Goal: Complete application form: Complete application form

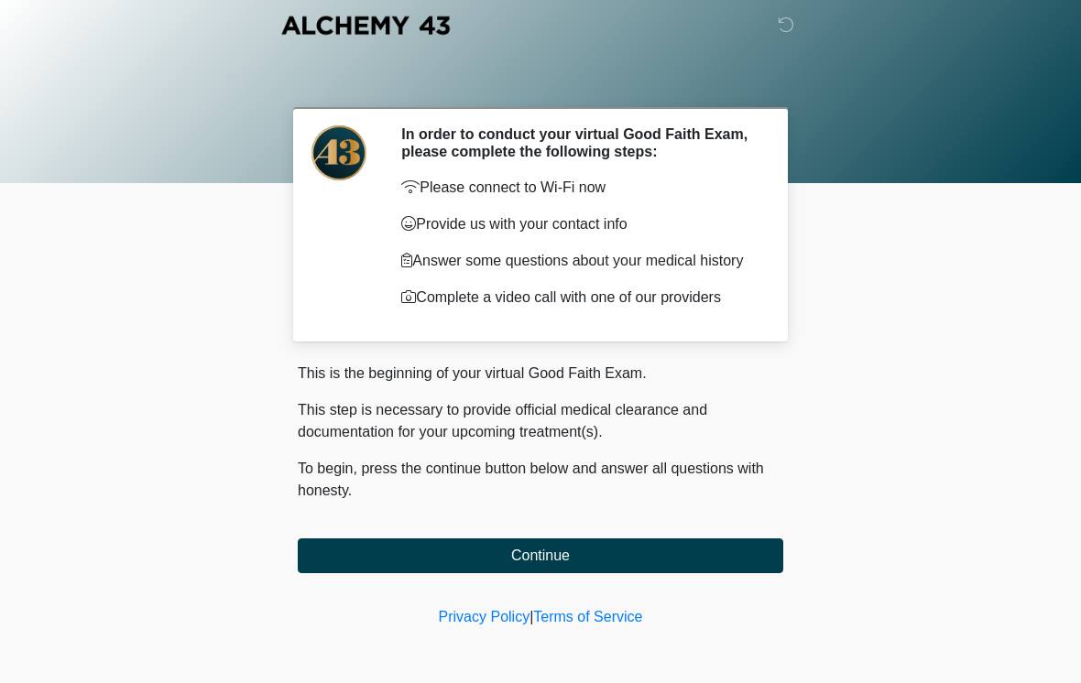
click at [721, 556] on button "Continue" at bounding box center [540, 556] width 485 height 35
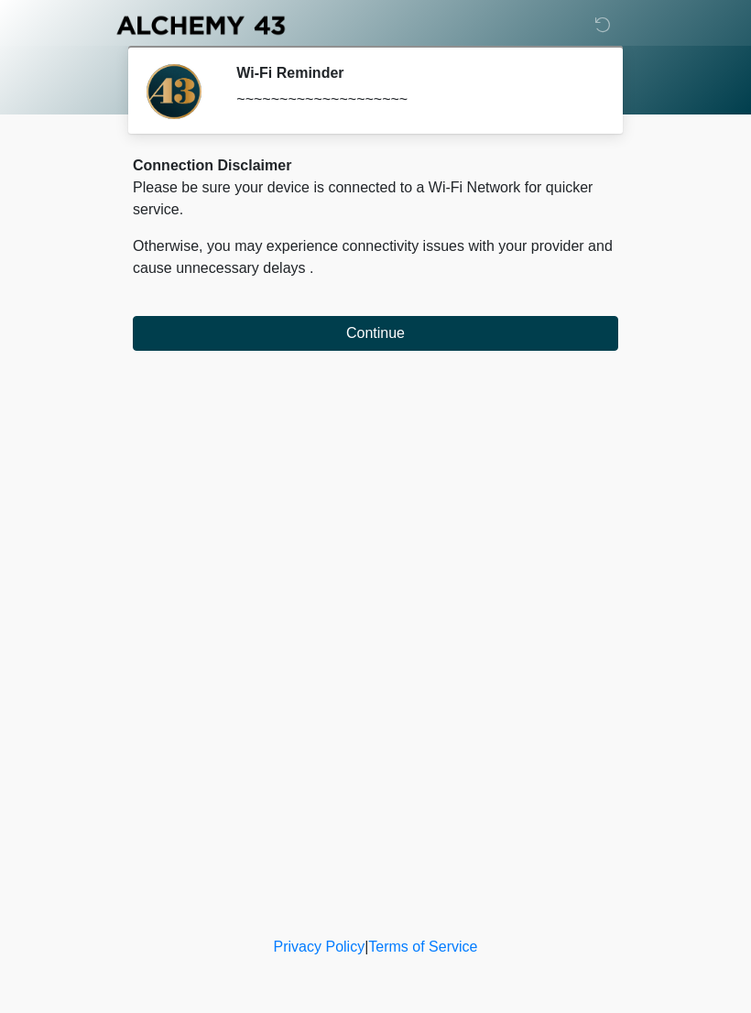
click at [515, 317] on button "Continue" at bounding box center [375, 333] width 485 height 35
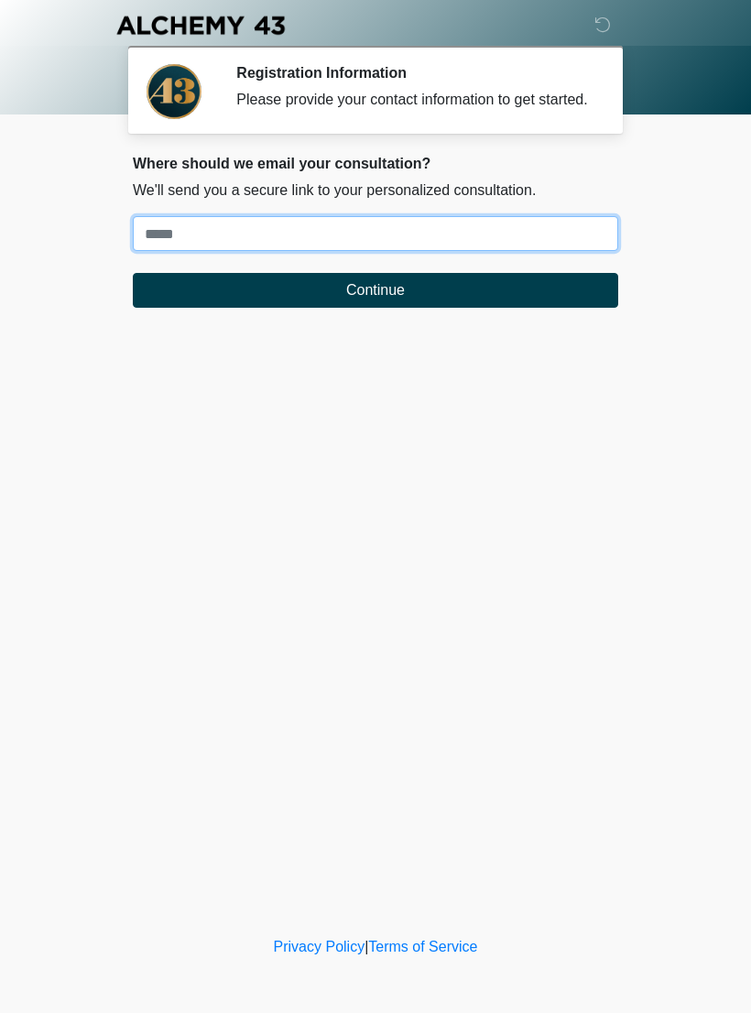
click at [422, 243] on input "Where should we email your treatment plan?" at bounding box center [375, 233] width 485 height 35
type input "**********"
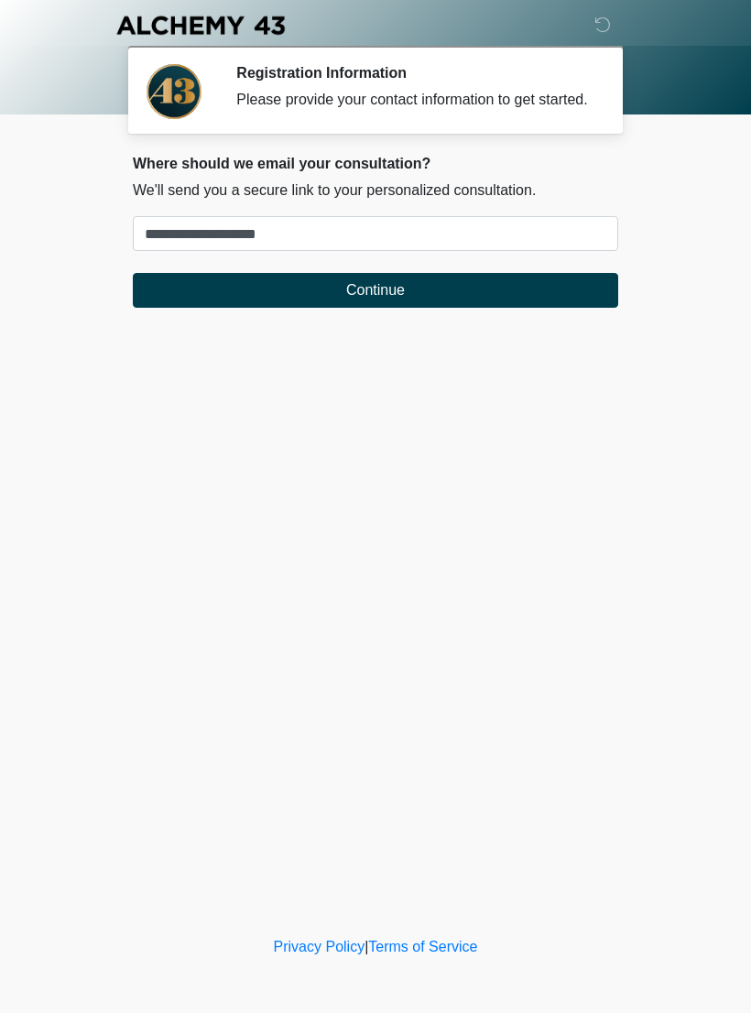
click at [544, 291] on button "Continue" at bounding box center [375, 290] width 485 height 35
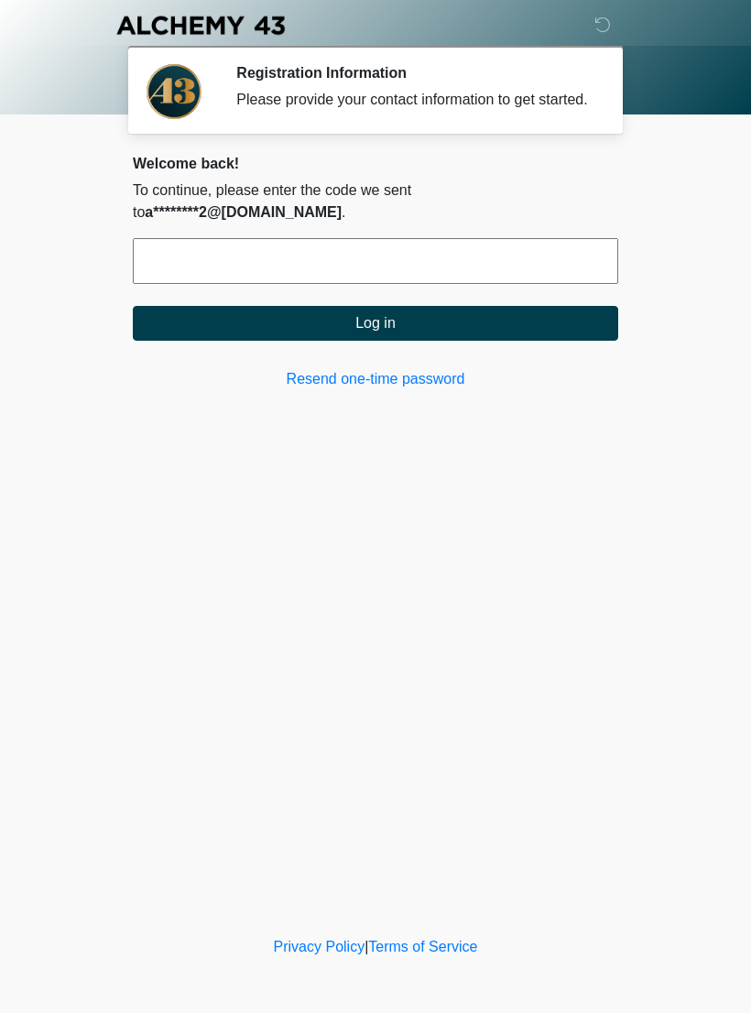
click at [378, 253] on input "text" at bounding box center [375, 261] width 485 height 46
type input "******"
click at [490, 317] on button "Log in" at bounding box center [375, 323] width 485 height 35
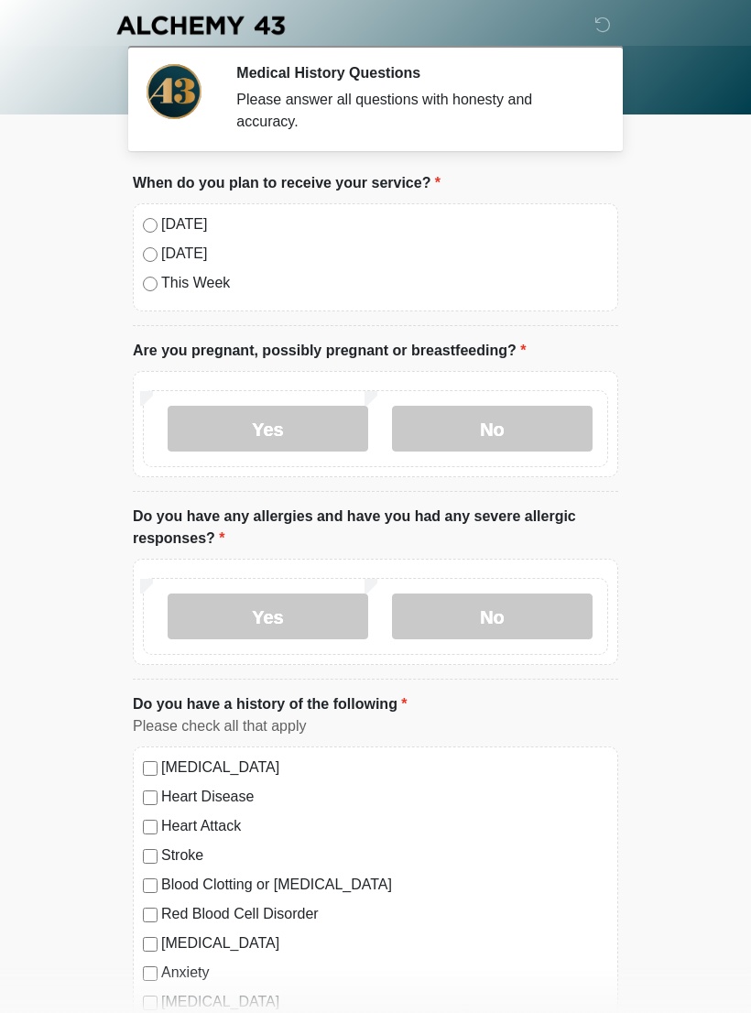
click at [157, 218] on div "[DATE]" at bounding box center [375, 224] width 465 height 22
click at [529, 417] on label "No" at bounding box center [492, 429] width 201 height 46
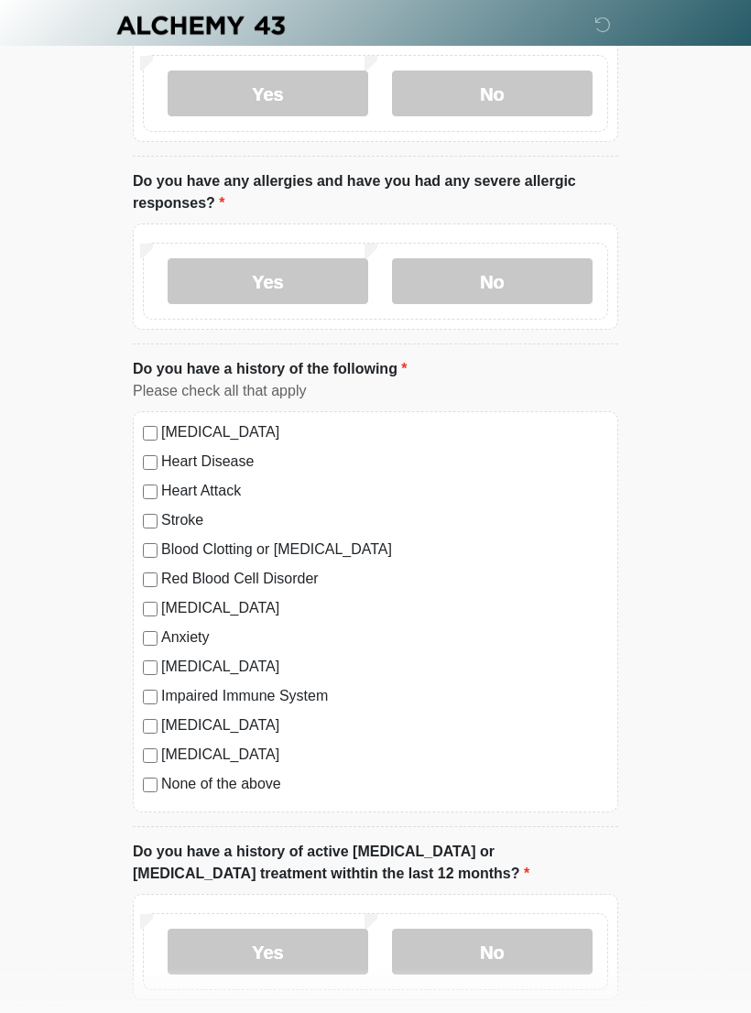
scroll to position [338, 0]
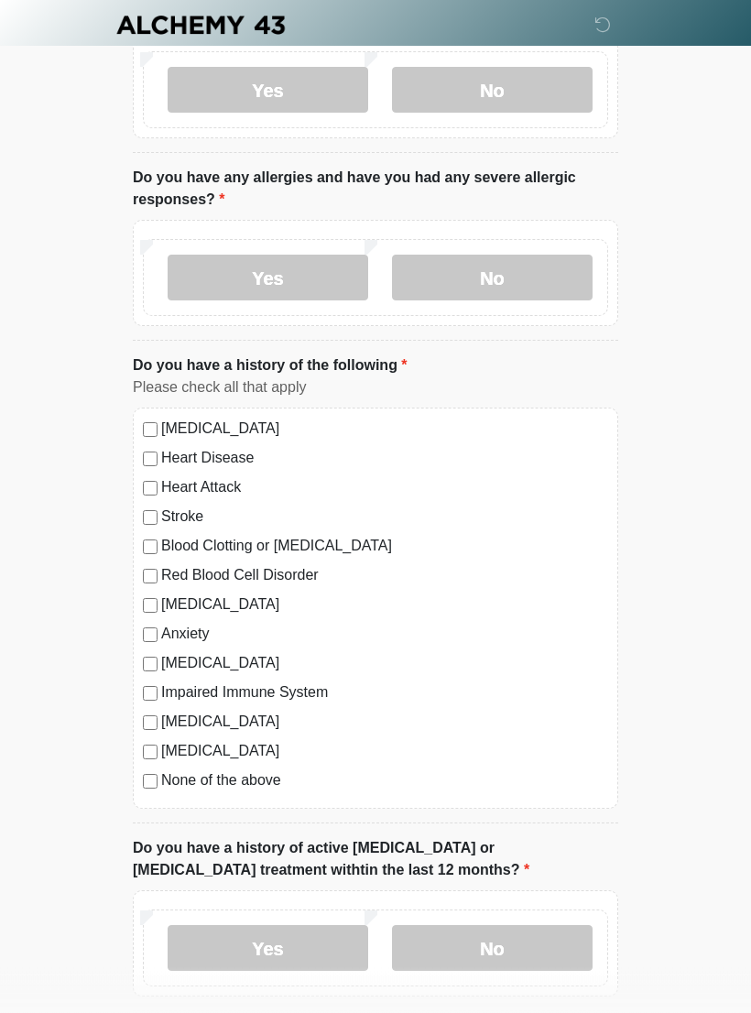
click at [533, 287] on label "No" at bounding box center [492, 279] width 201 height 46
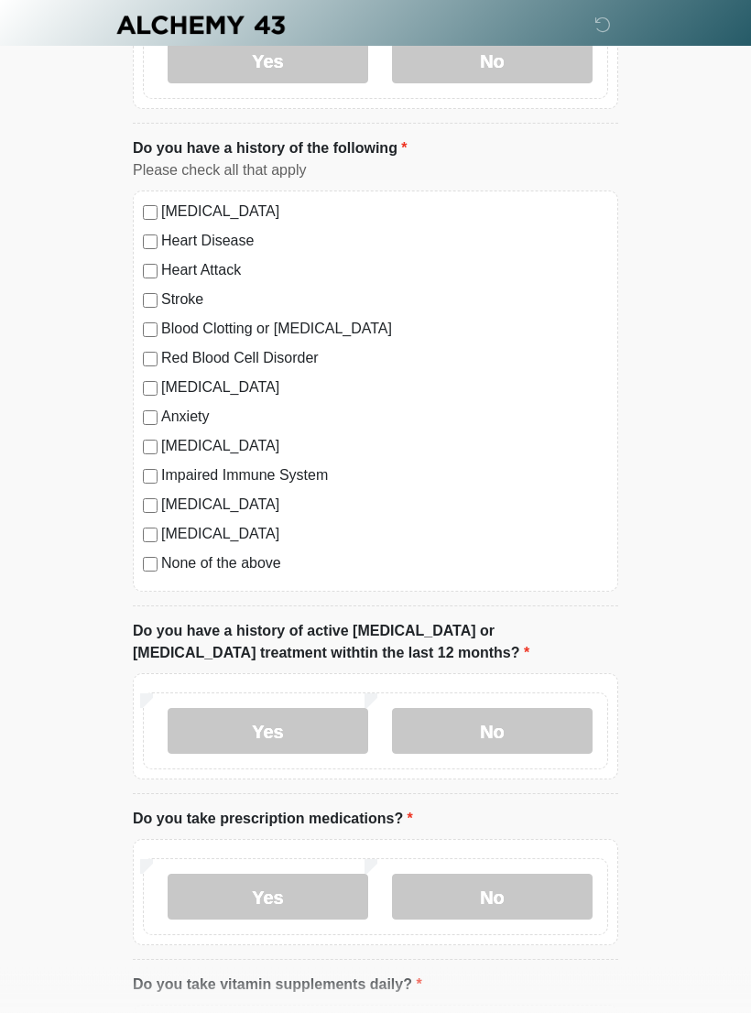
scroll to position [556, 0]
click at [157, 409] on div "Anxiety" at bounding box center [375, 417] width 465 height 22
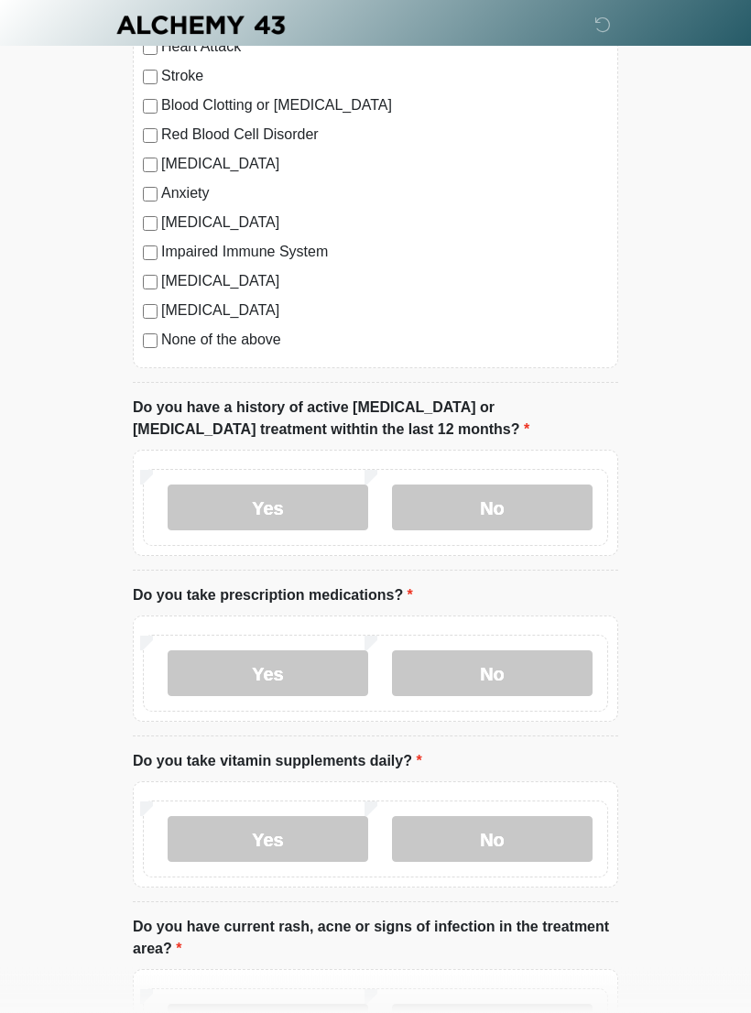
scroll to position [780, 0]
click at [590, 495] on label "No" at bounding box center [492, 508] width 201 height 46
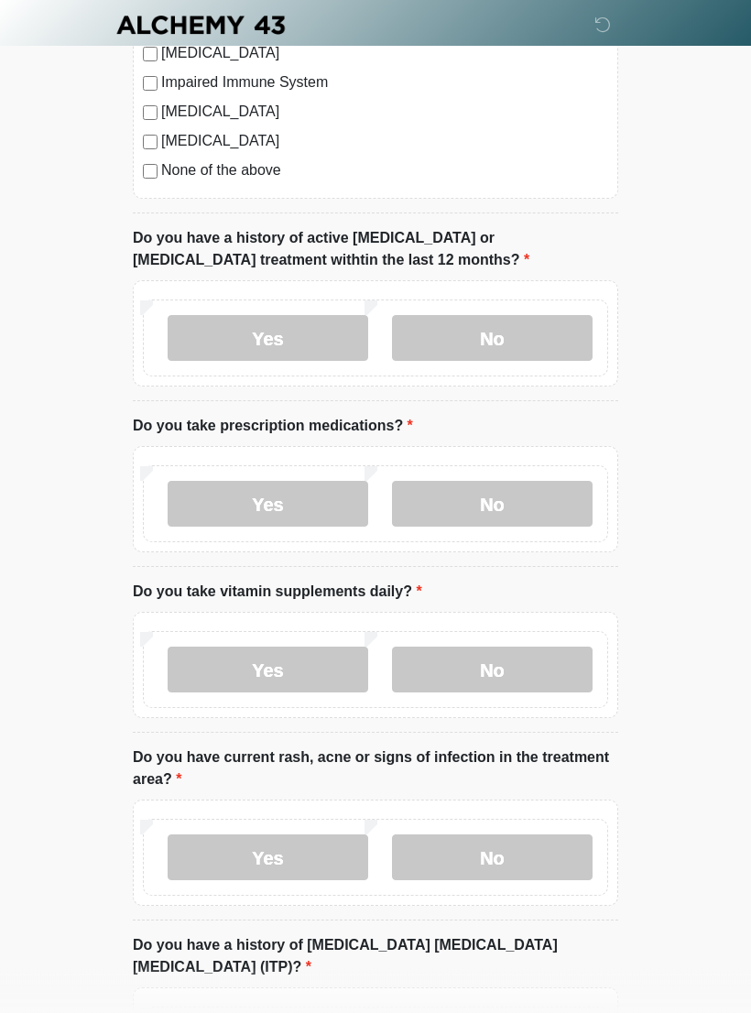
scroll to position [949, 0]
click at [312, 508] on label "Yes" at bounding box center [268, 504] width 201 height 46
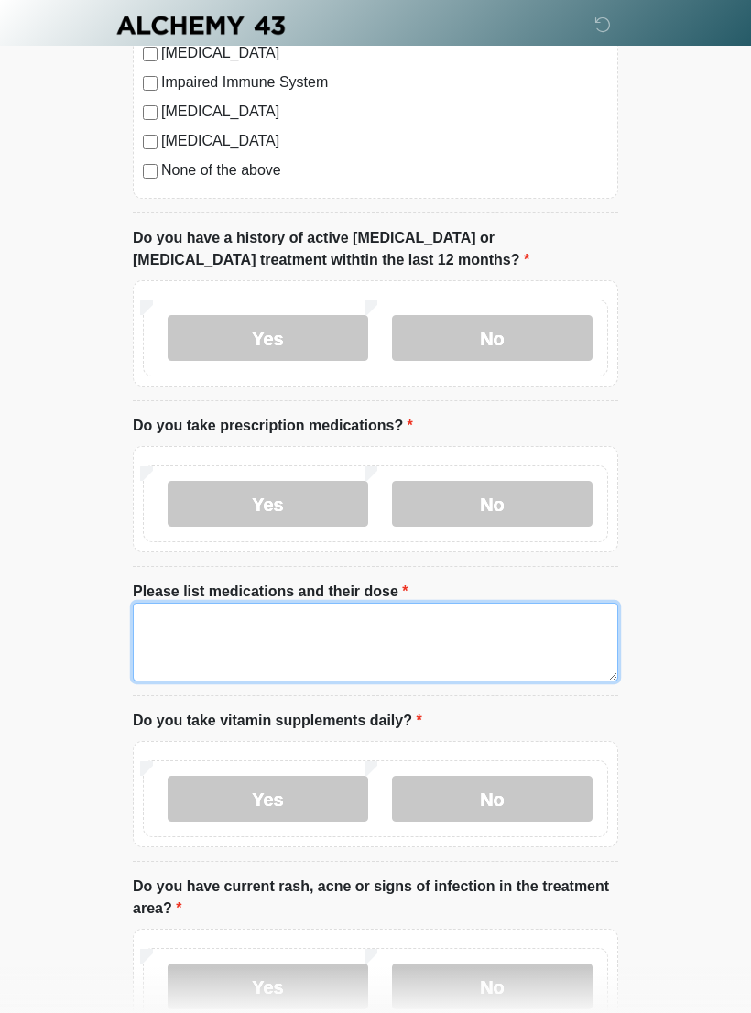
click at [458, 626] on textarea "Please list medications and their dose" at bounding box center [375, 642] width 485 height 79
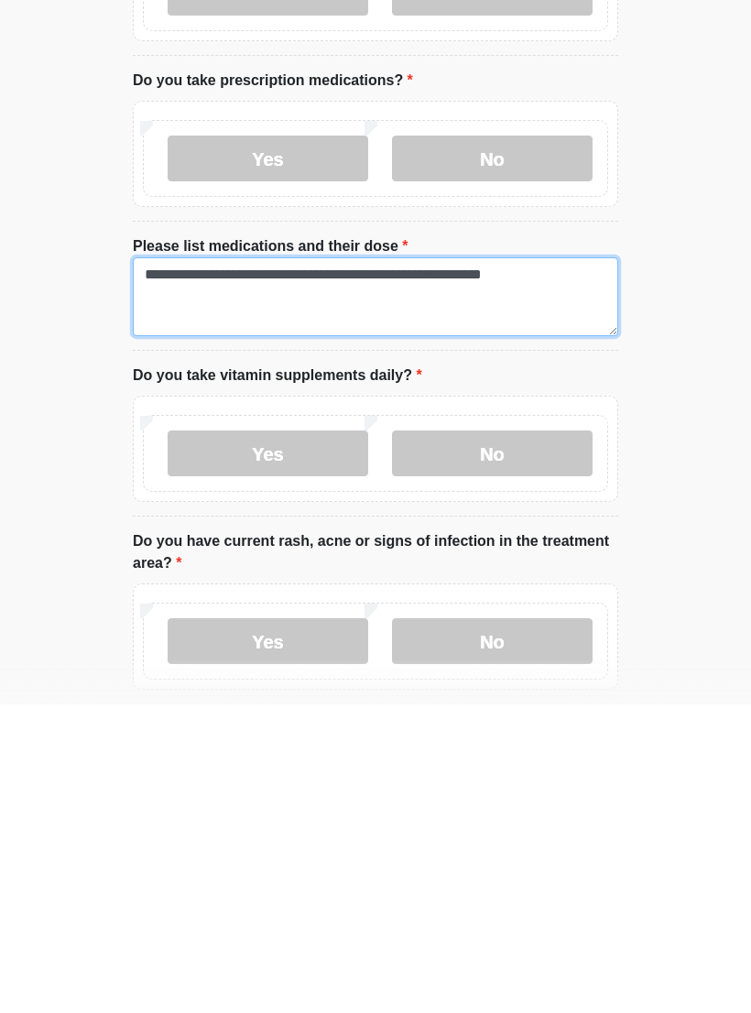
scroll to position [1041, 0]
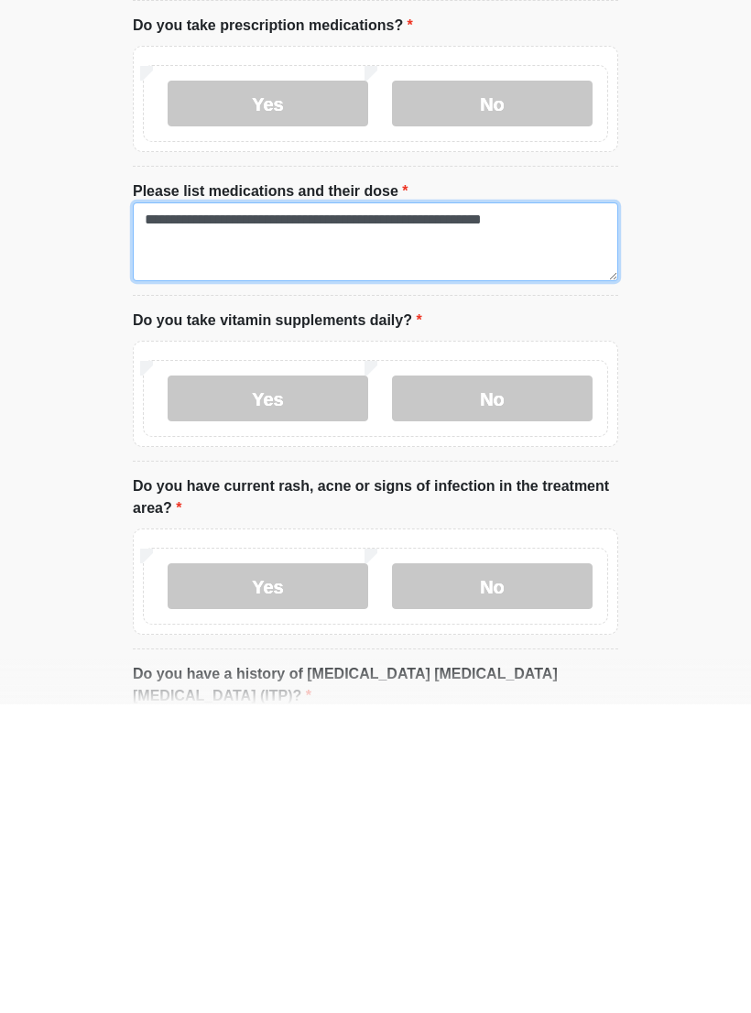
type textarea "**********"
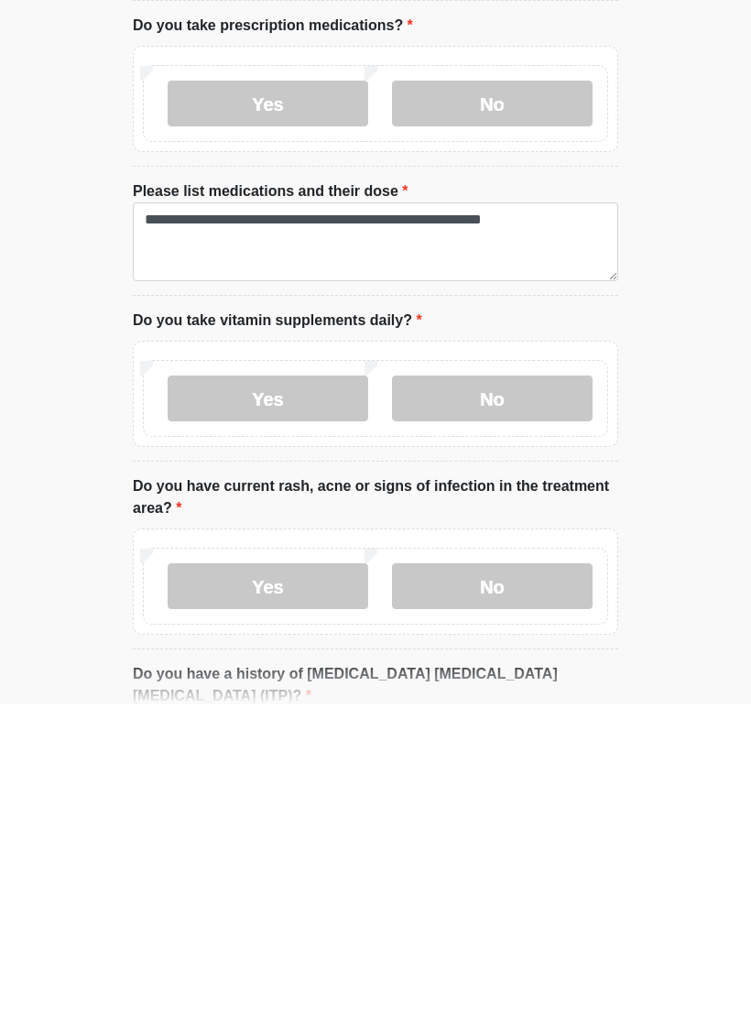
click at [336, 682] on label "Yes" at bounding box center [268, 707] width 201 height 46
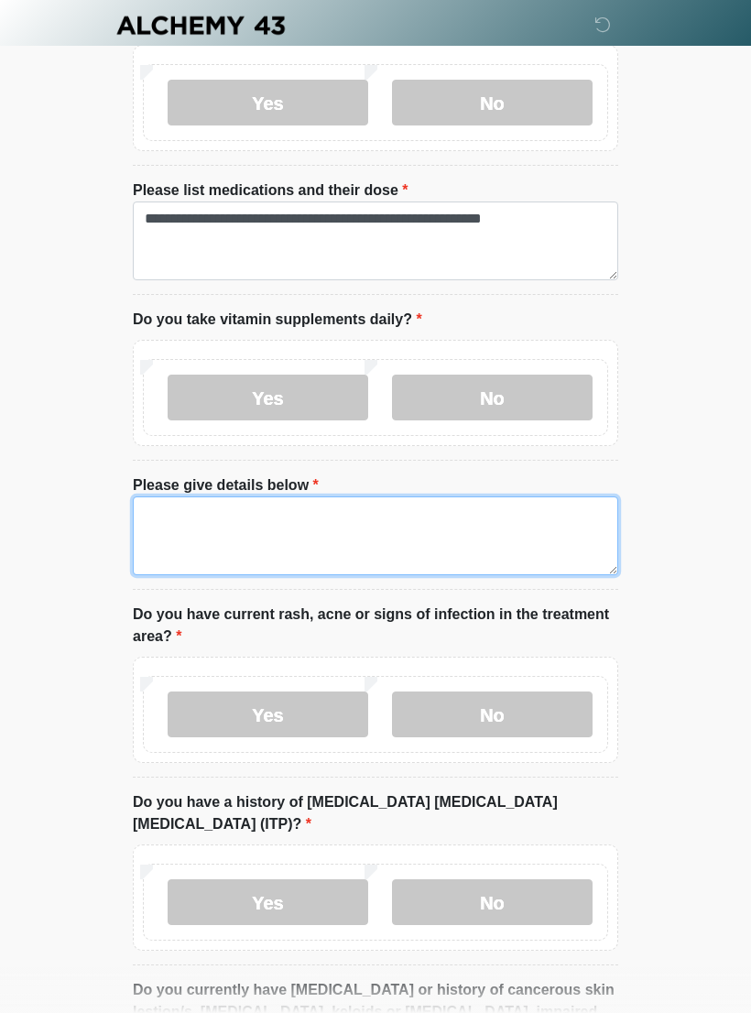
click at [345, 513] on textarea "Please give details below" at bounding box center [375, 535] width 485 height 79
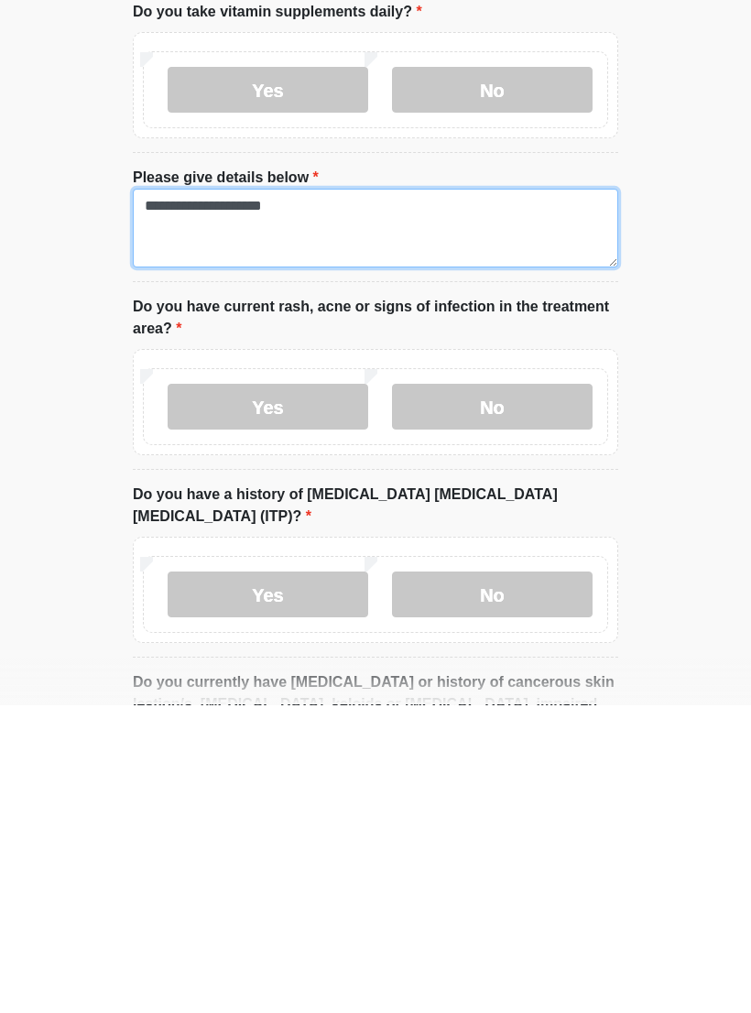
scroll to position [1351, 0]
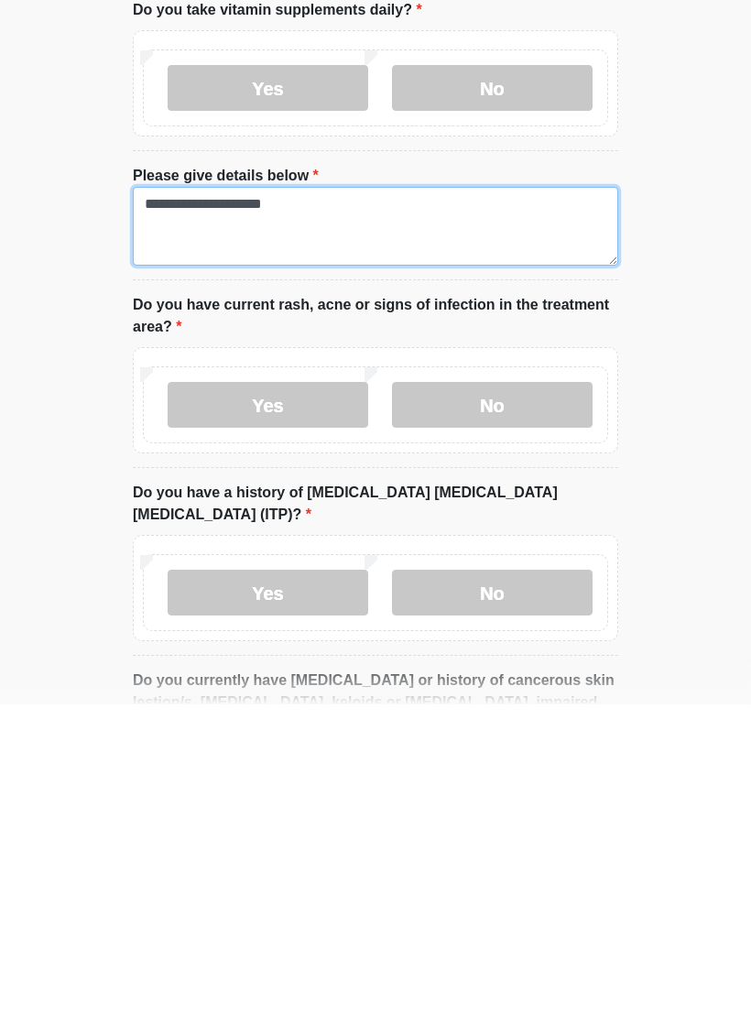
type textarea "**********"
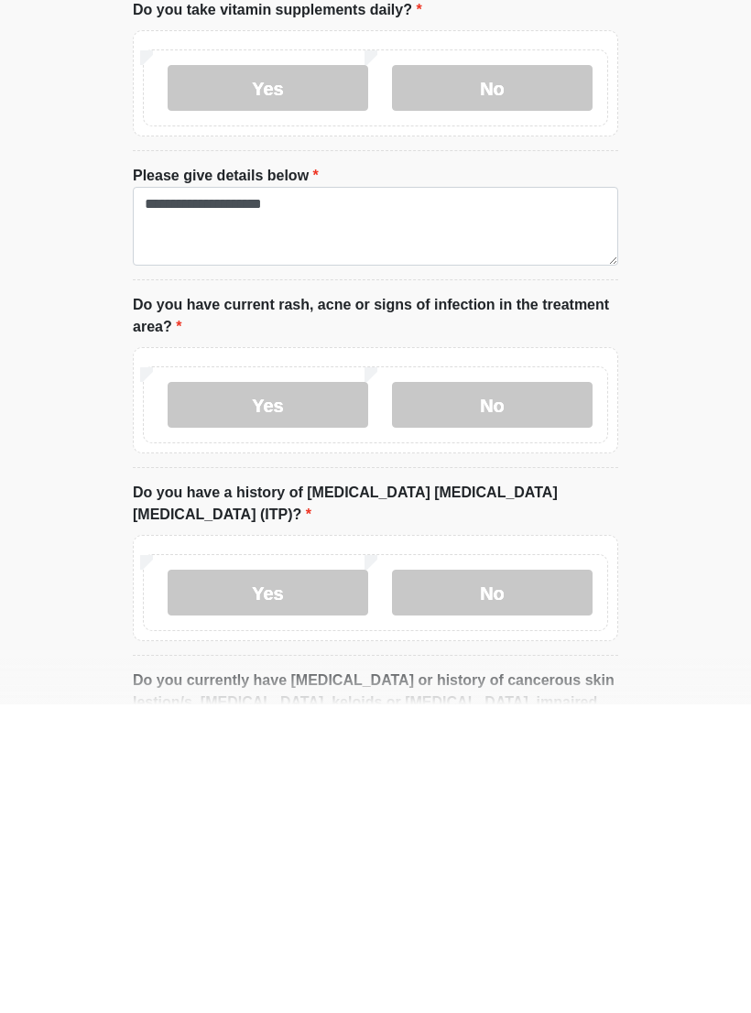
click at [481, 682] on label "No" at bounding box center [492, 714] width 201 height 46
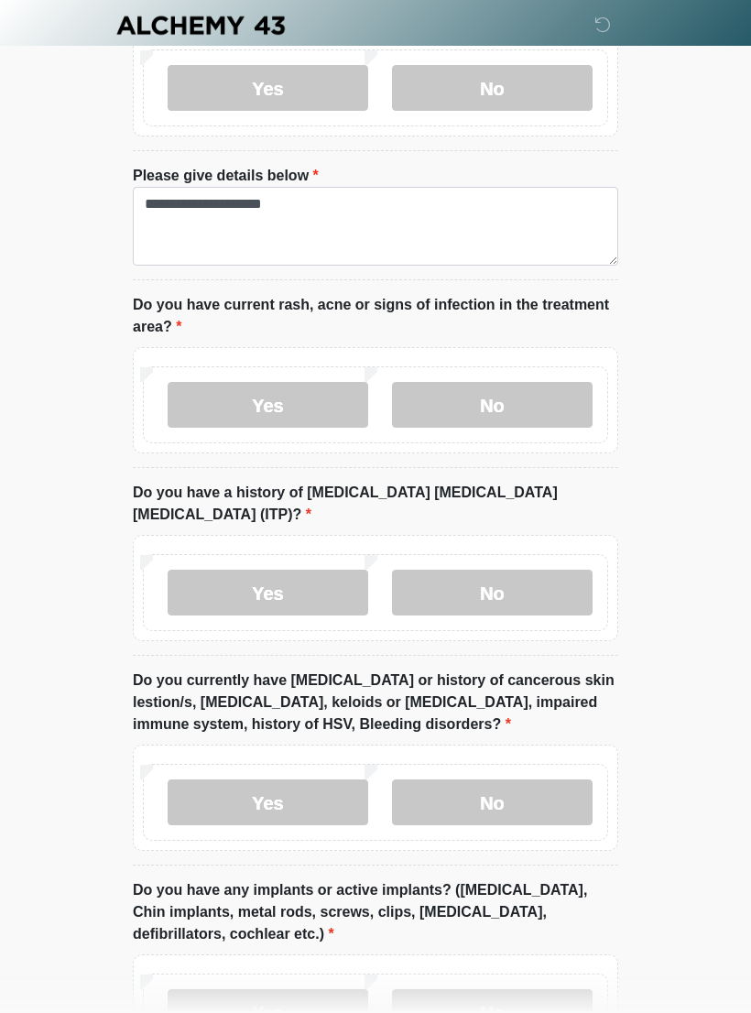
click at [516, 570] on label "No" at bounding box center [492, 593] width 201 height 46
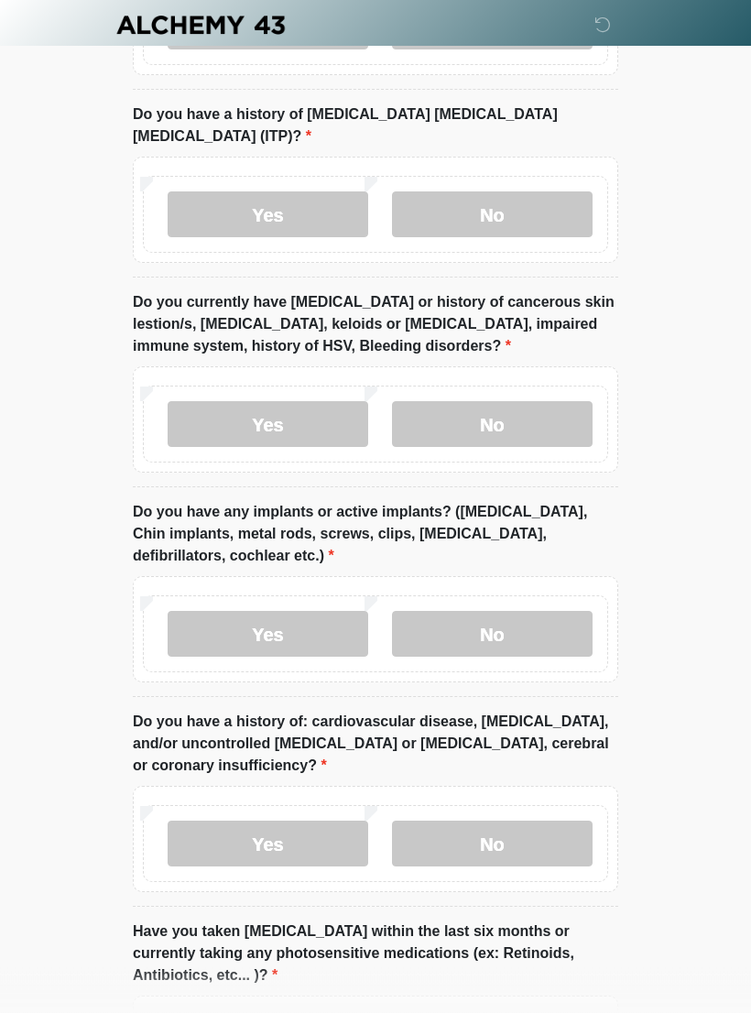
scroll to position [2039, 0]
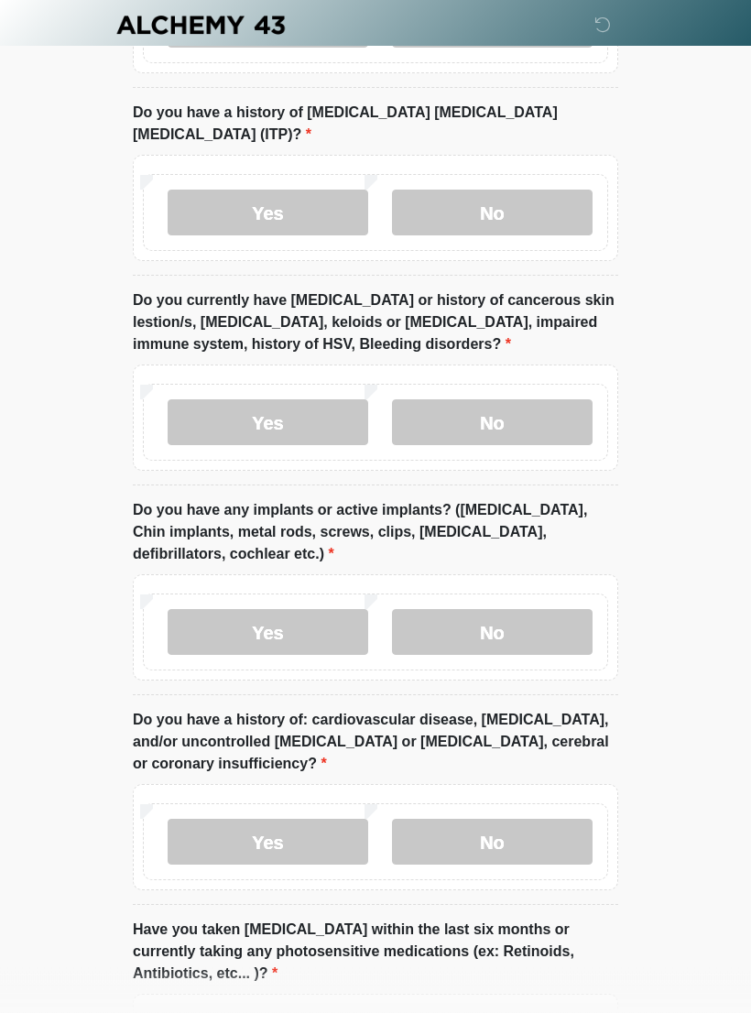
click at [315, 400] on label "Yes" at bounding box center [268, 423] width 201 height 46
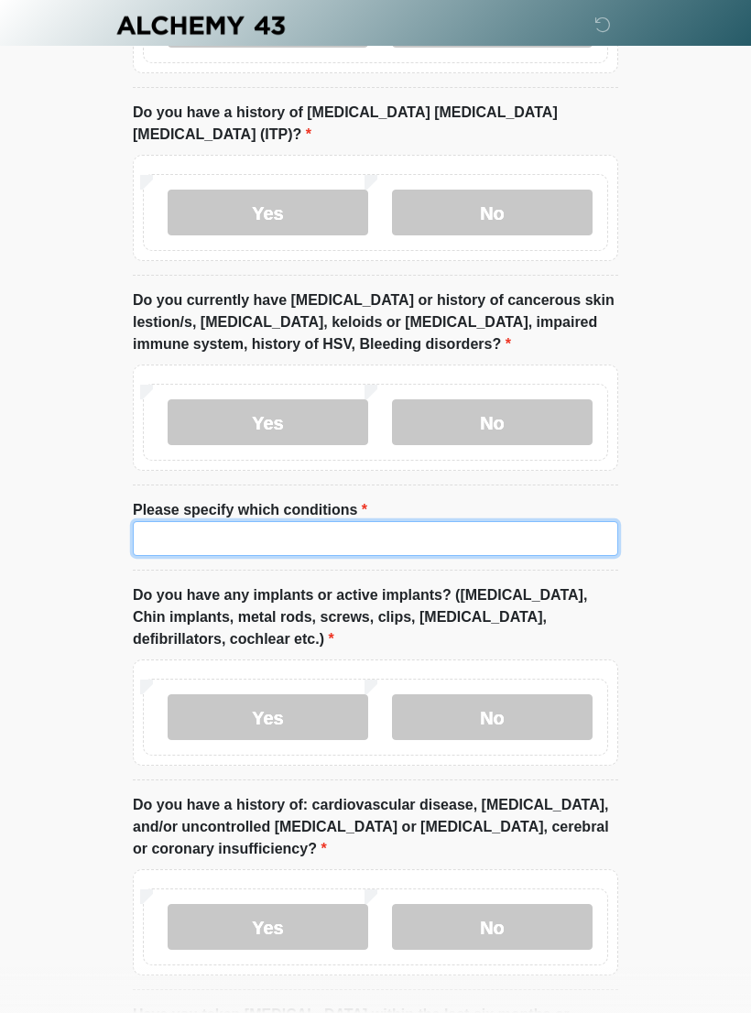
click at [398, 521] on input "Please specify which conditions" at bounding box center [375, 538] width 485 height 35
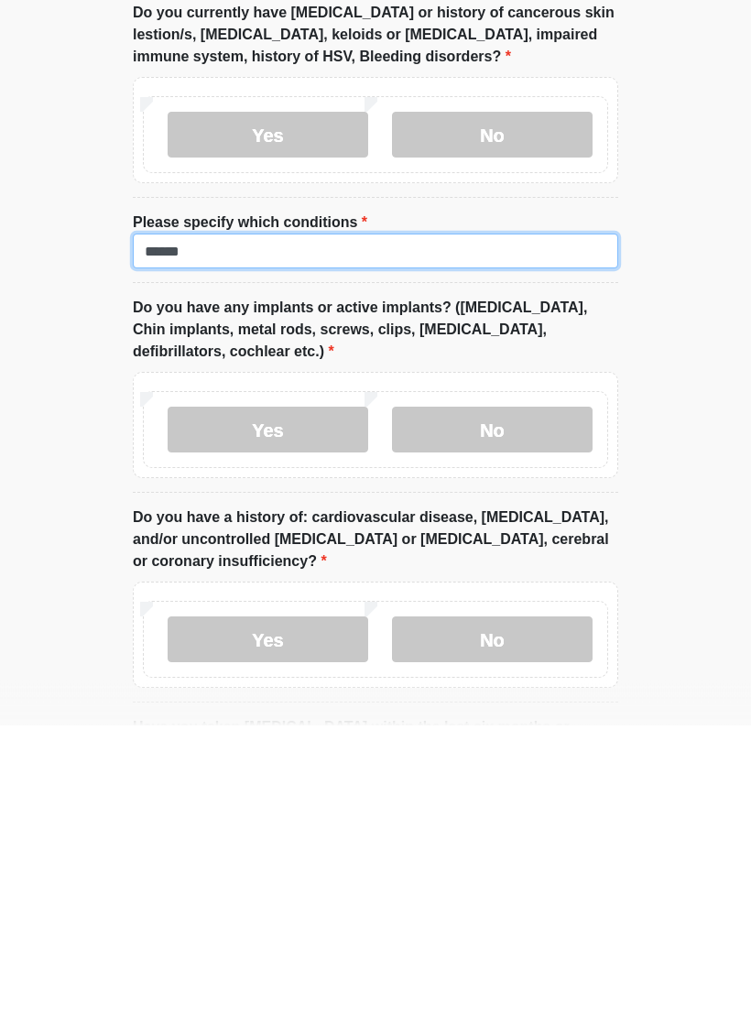
type input "******"
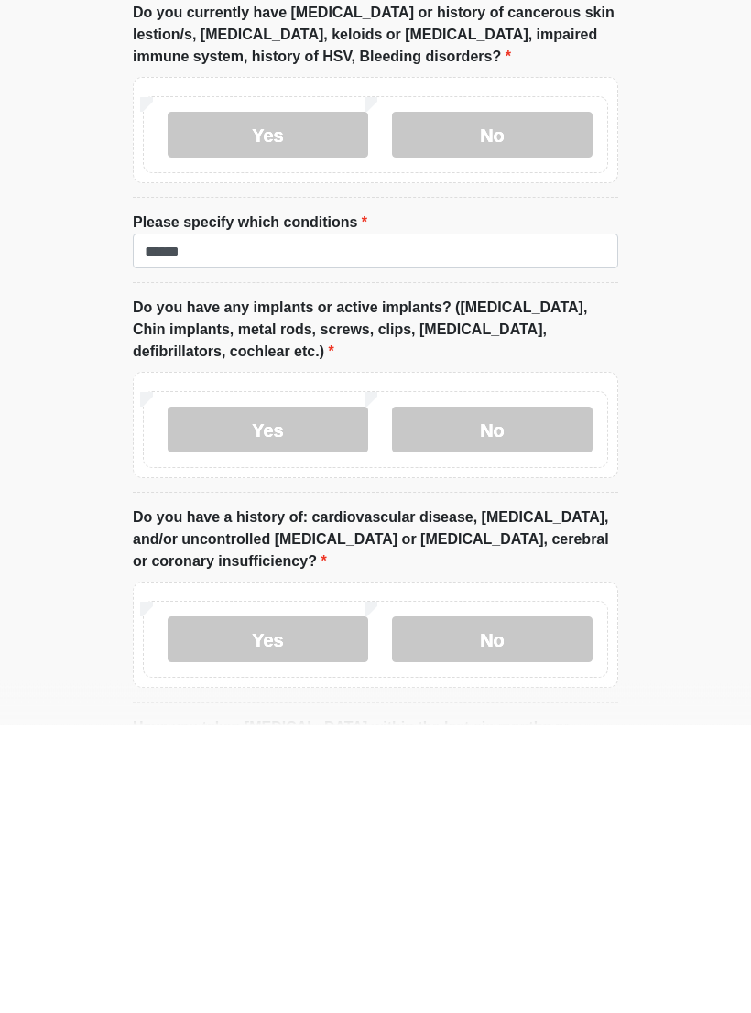
click at [525, 682] on label "No" at bounding box center [492, 718] width 201 height 46
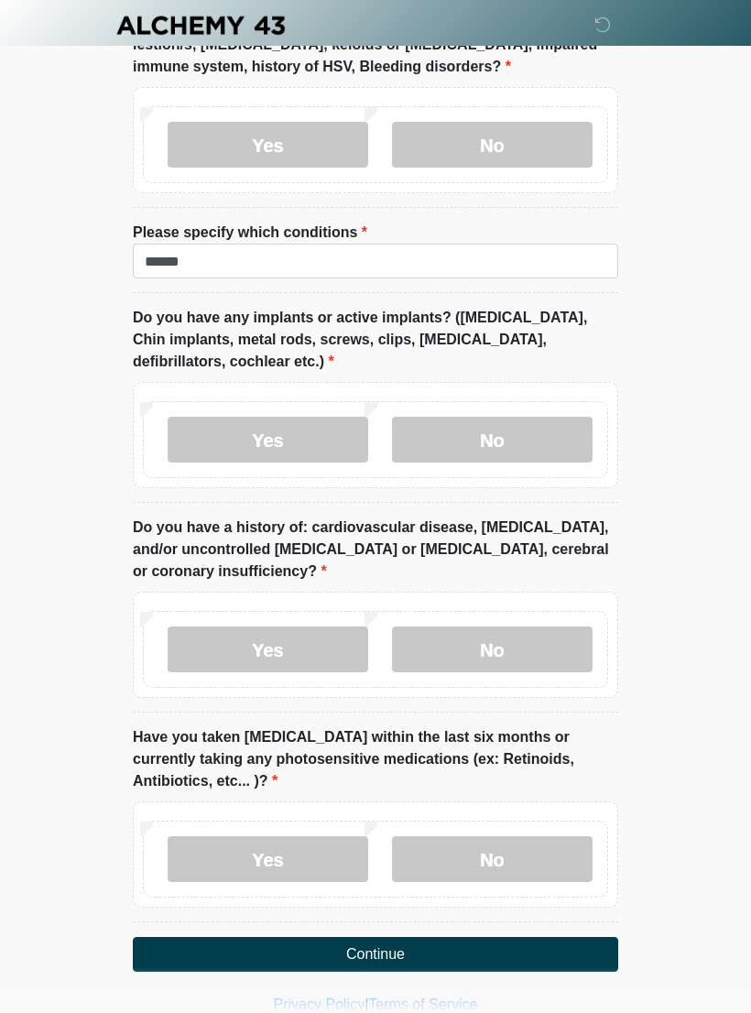
click at [543, 627] on label "No" at bounding box center [492, 650] width 201 height 46
click at [469, 682] on label "No" at bounding box center [492, 859] width 201 height 46
click at [419, 682] on button "Continue" at bounding box center [375, 954] width 485 height 35
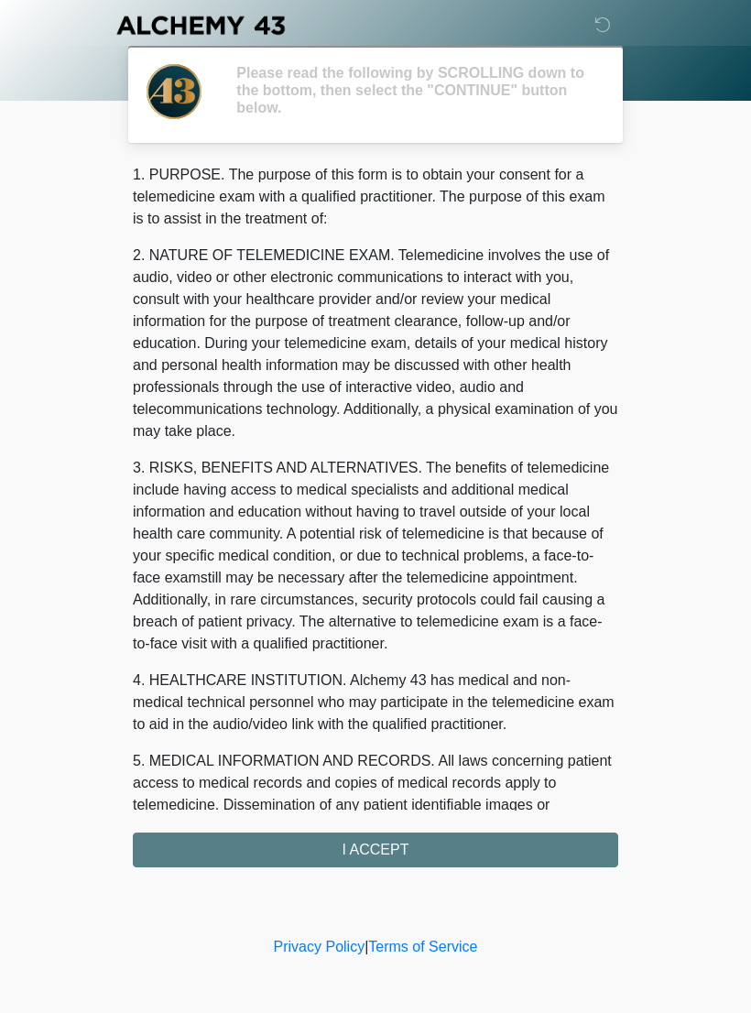
scroll to position [0, 0]
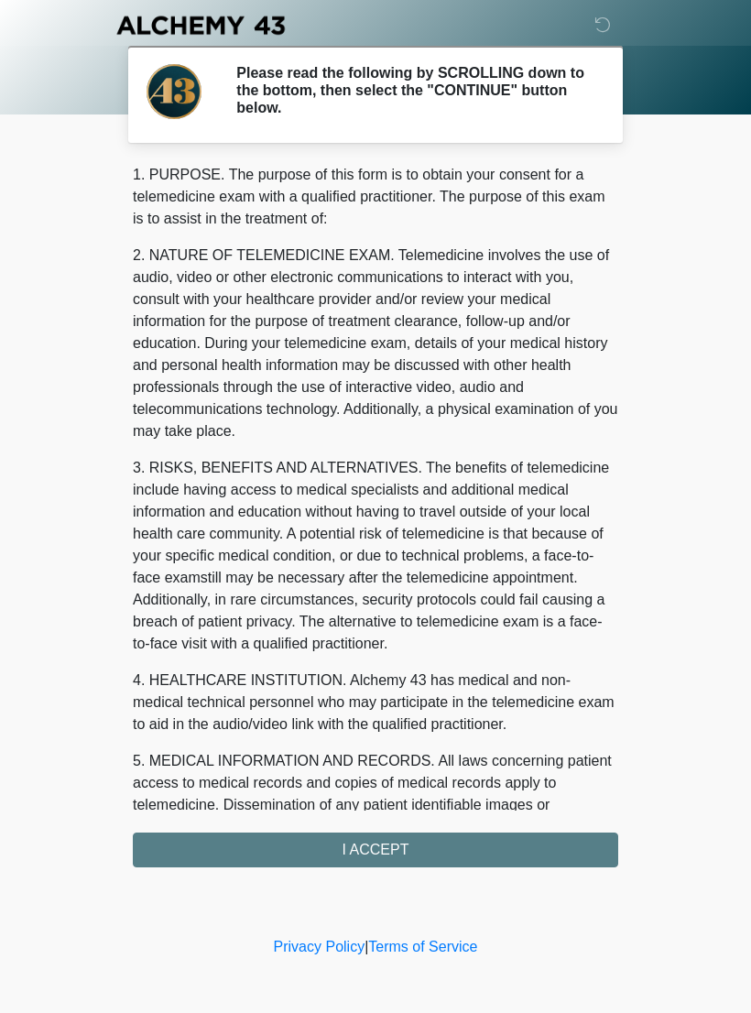
click at [518, 682] on div "1. PURPOSE. The purpose of this form is to obtain your consent for a telemedici…" at bounding box center [375, 515] width 485 height 703
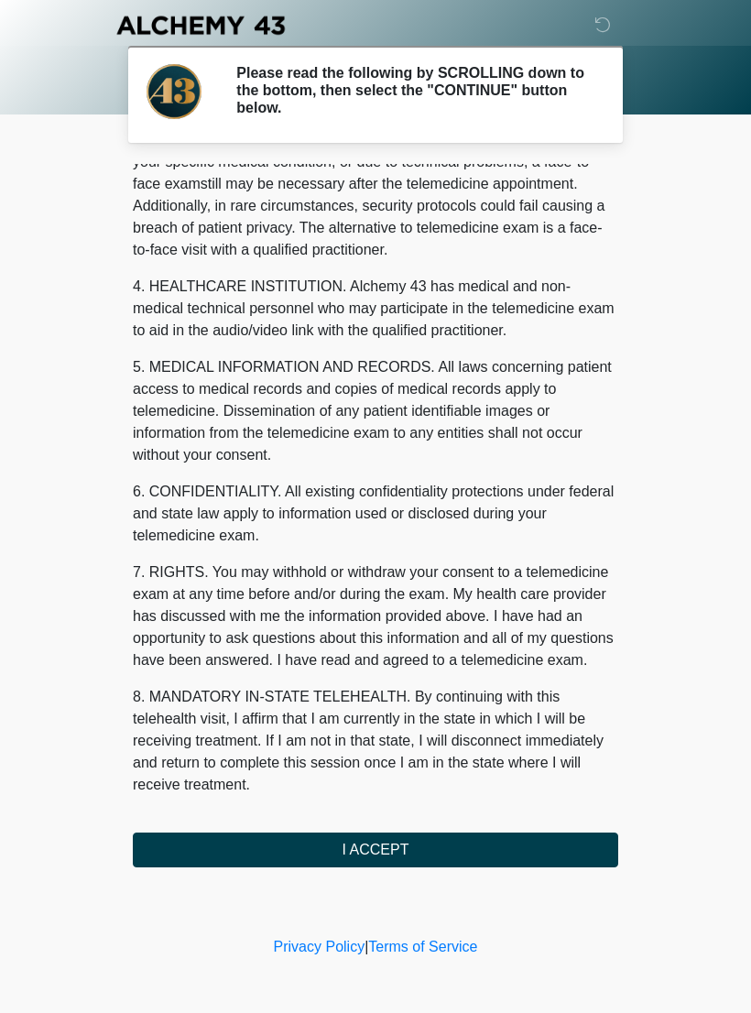
scroll to position [416, 0]
click at [368, 682] on button "I ACCEPT" at bounding box center [375, 850] width 485 height 35
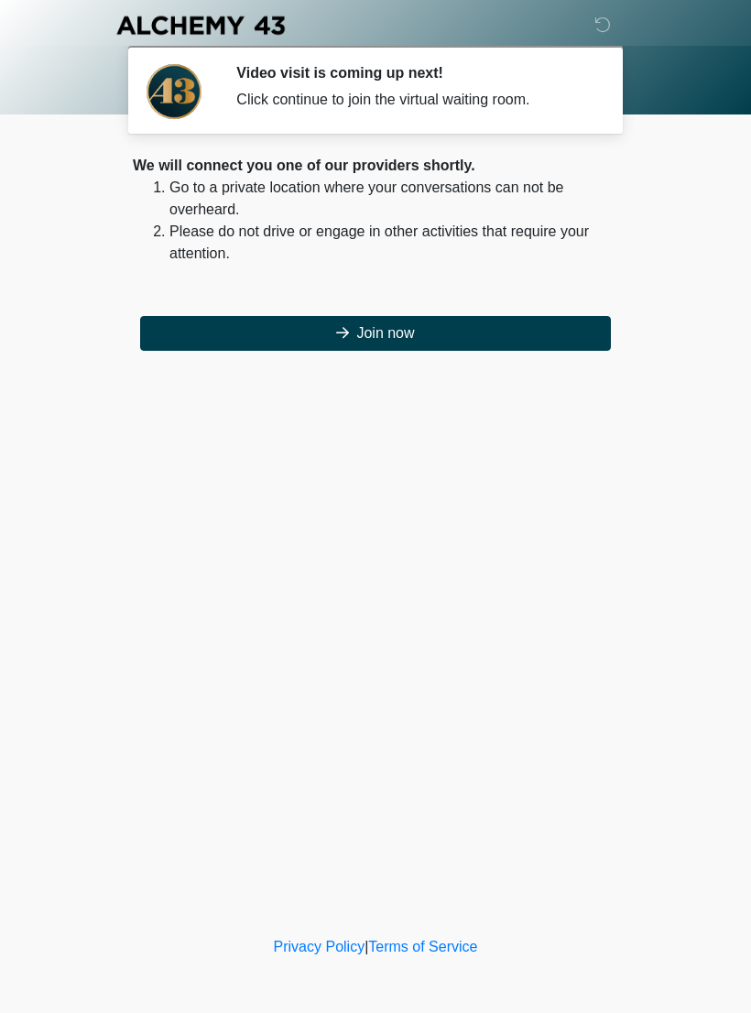
click at [387, 321] on button "Join now" at bounding box center [375, 333] width 471 height 35
